Goal: Information Seeking & Learning: Learn about a topic

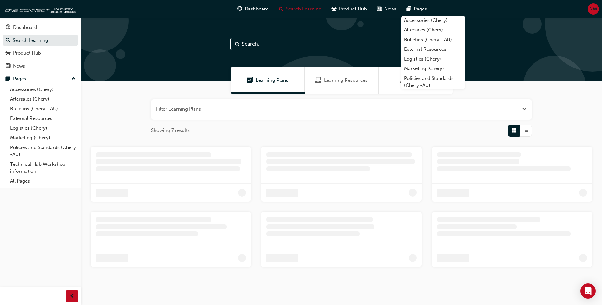
click at [328, 83] on span "Learning Resources" at bounding box center [346, 80] width 44 height 7
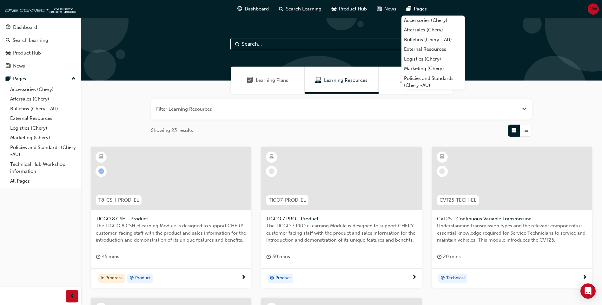
click at [263, 75] on div "Learning Plans" at bounding box center [268, 81] width 74 height 28
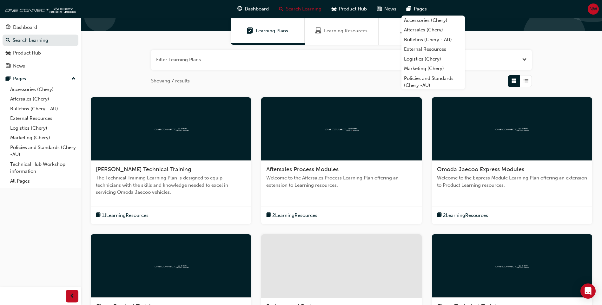
scroll to position [95, 0]
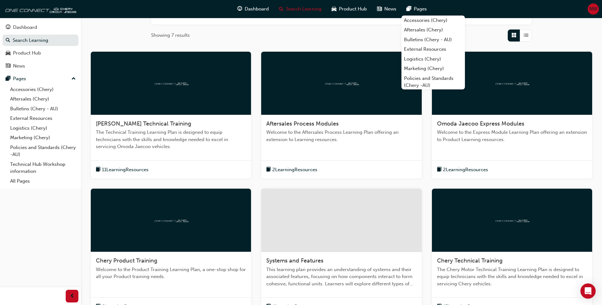
click at [305, 170] on span "2 Learning Resources" at bounding box center [294, 169] width 45 height 7
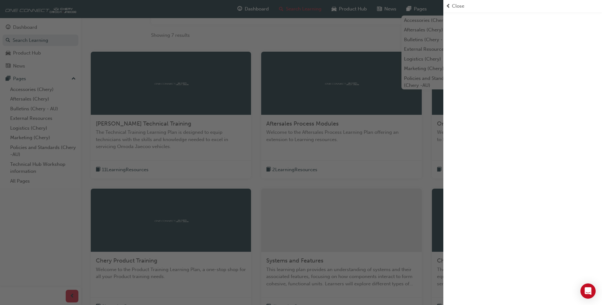
click at [446, 6] on span "prev-icon" at bounding box center [448, 6] width 5 height 7
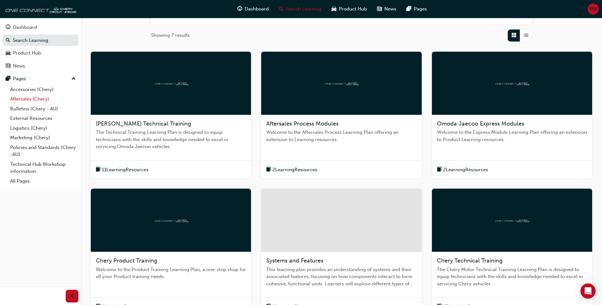
click at [36, 99] on link "Aftersales (Chery)" at bounding box center [43, 99] width 71 height 10
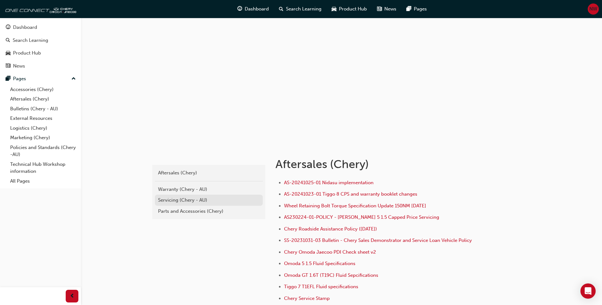
click at [190, 198] on div "Servicing (Chery - AU)" at bounding box center [209, 200] width 102 height 7
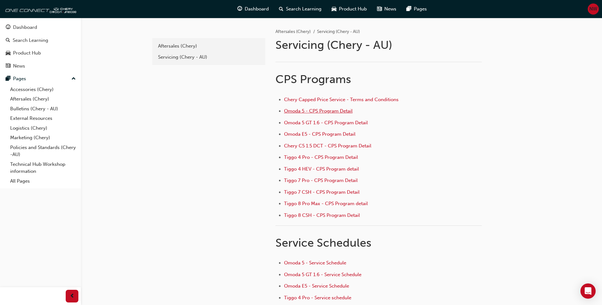
click at [322, 109] on span "Omoda 5 - CPS Program Detail" at bounding box center [318, 111] width 69 height 6
